Goal: Task Accomplishment & Management: Manage account settings

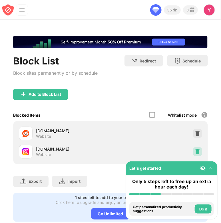
click at [194, 151] on img at bounding box center [197, 152] width 6 height 6
